Goal: Task Accomplishment & Management: Use online tool/utility

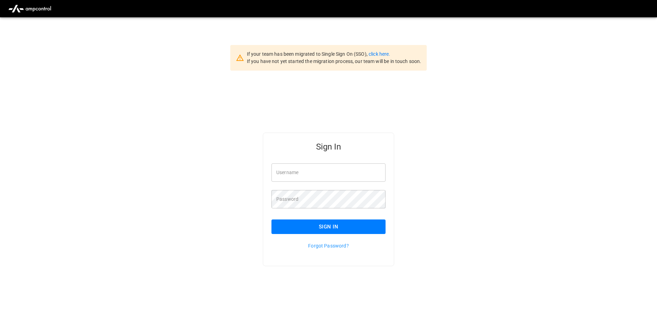
type input "**********"
click at [311, 224] on button "Sign In" at bounding box center [328, 226] width 114 height 15
